Goal: Task Accomplishment & Management: Complete application form

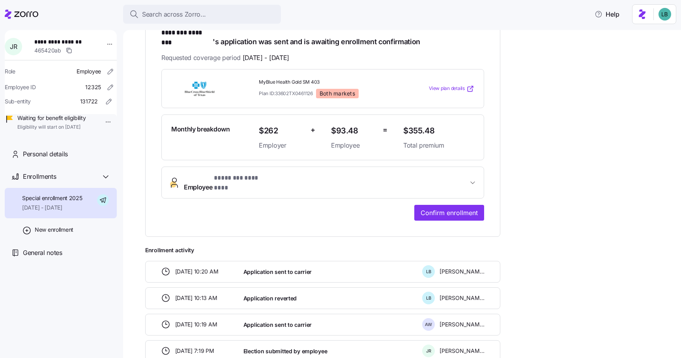
scroll to position [159, 0]
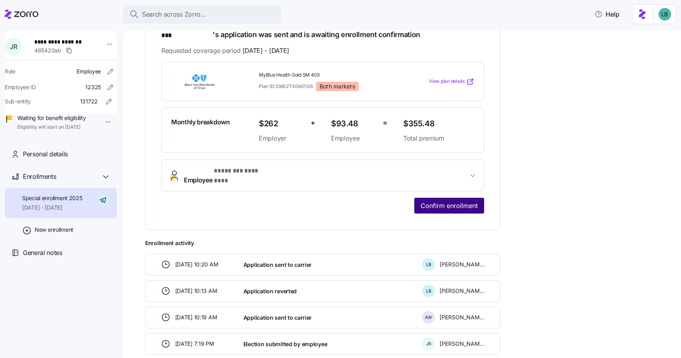
click at [444, 201] on span "Confirm enrollment" at bounding box center [448, 205] width 57 height 9
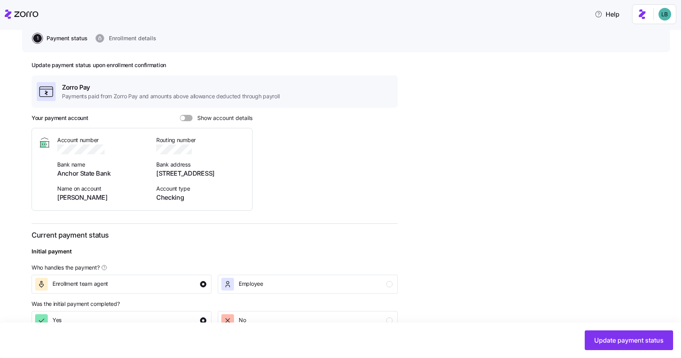
scroll to position [200, 0]
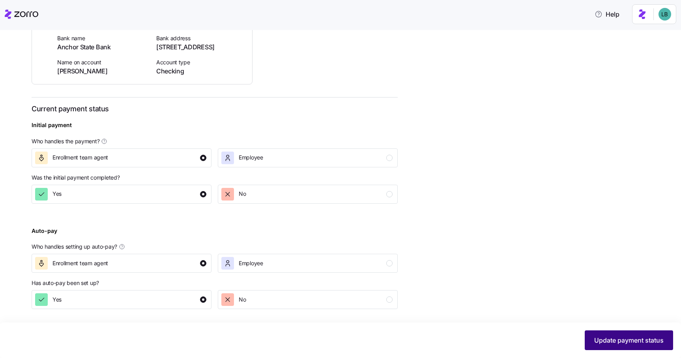
click at [632, 341] on span "Update payment status" at bounding box center [628, 339] width 69 height 9
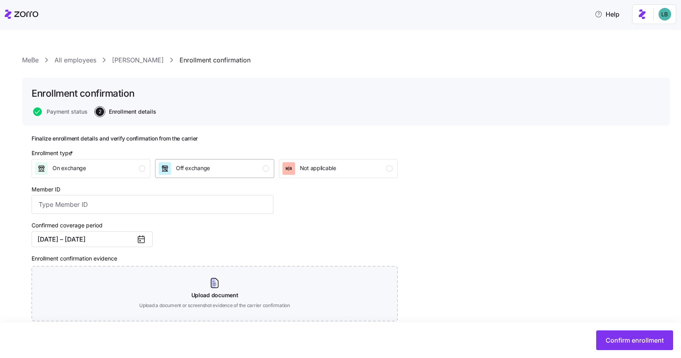
click at [222, 172] on div "Off exchange" at bounding box center [214, 168] width 110 height 13
click at [75, 206] on input "Member ID" at bounding box center [153, 204] width 242 height 19
paste input "944015188"
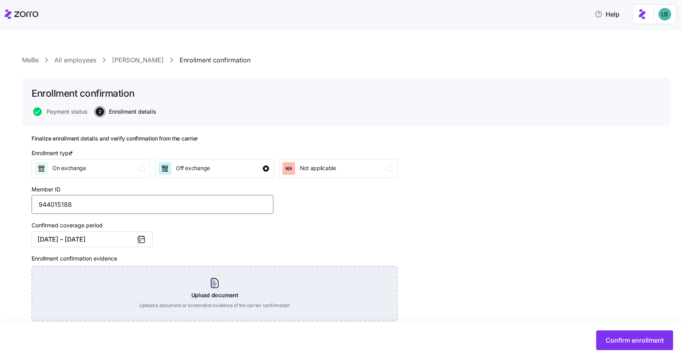
type input "944015188"
click at [219, 284] on div "Upload document Upload a document or screenshot evidence of the carrier confirm…" at bounding box center [215, 293] width 366 height 55
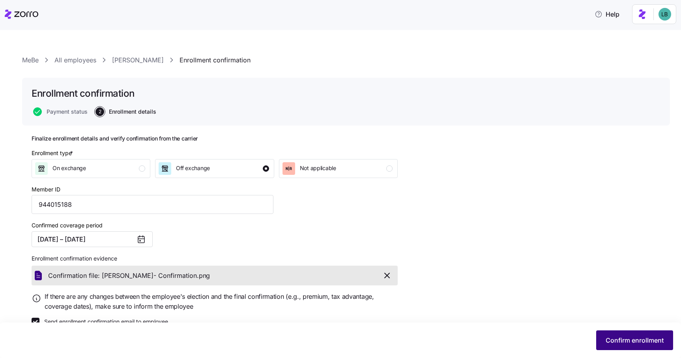
click at [630, 338] on span "Confirm enrollment" at bounding box center [634, 339] width 58 height 9
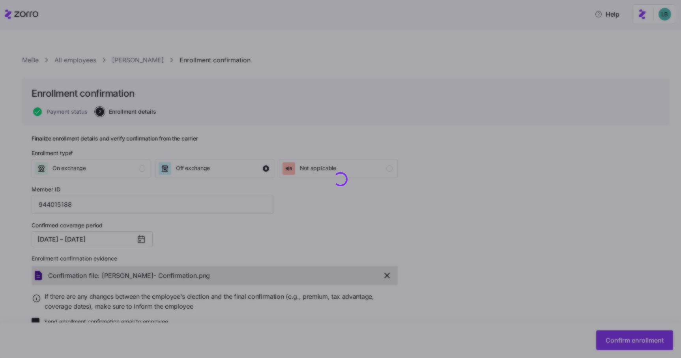
checkbox input "false"
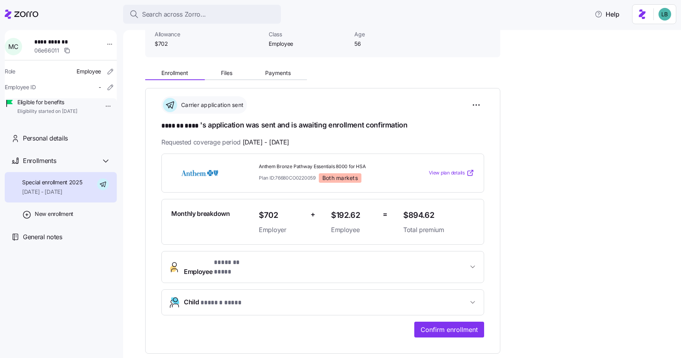
scroll to position [58, 0]
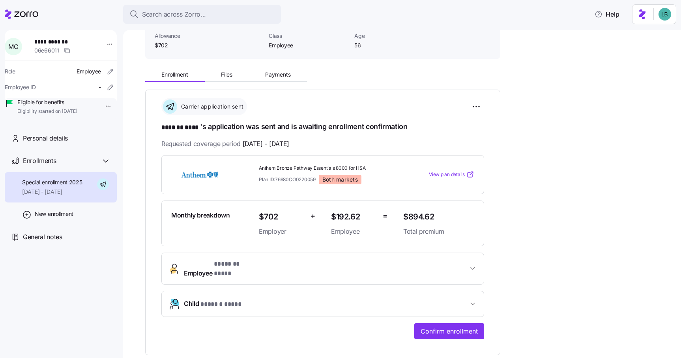
click at [67, 42] on span "**********" at bounding box center [61, 42] width 55 height 8
copy span "****"
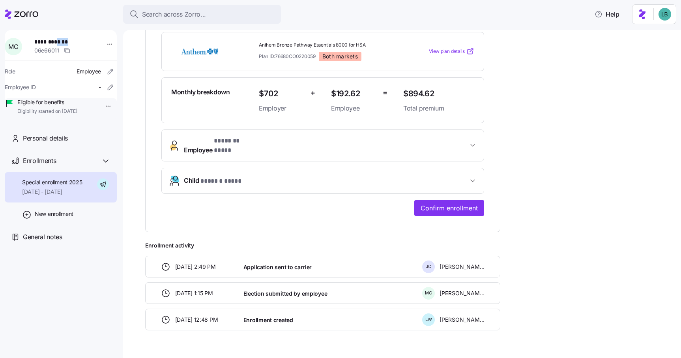
scroll to position [194, 0]
